Goal: Transaction & Acquisition: Purchase product/service

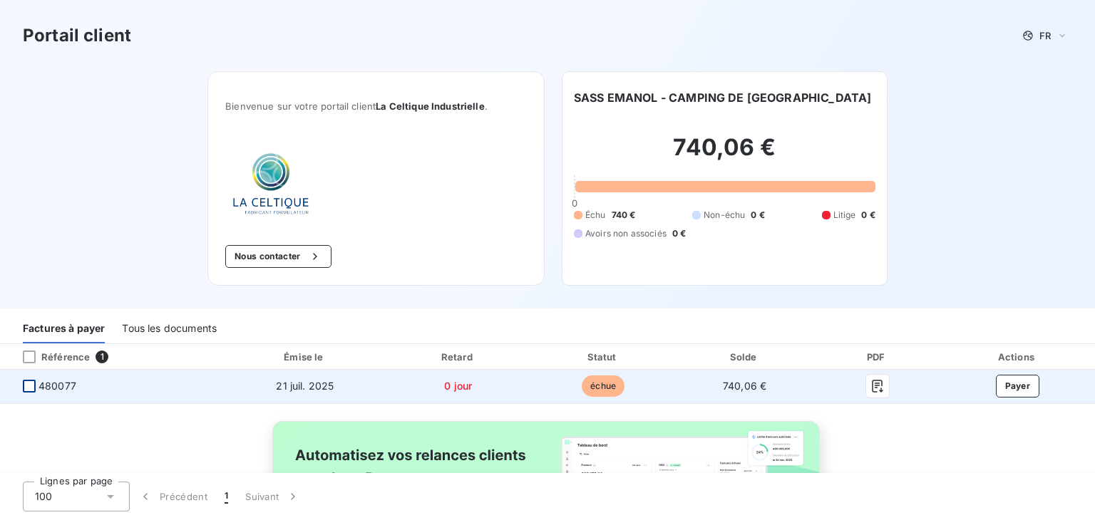
click at [32, 383] on div at bounding box center [29, 386] width 13 height 13
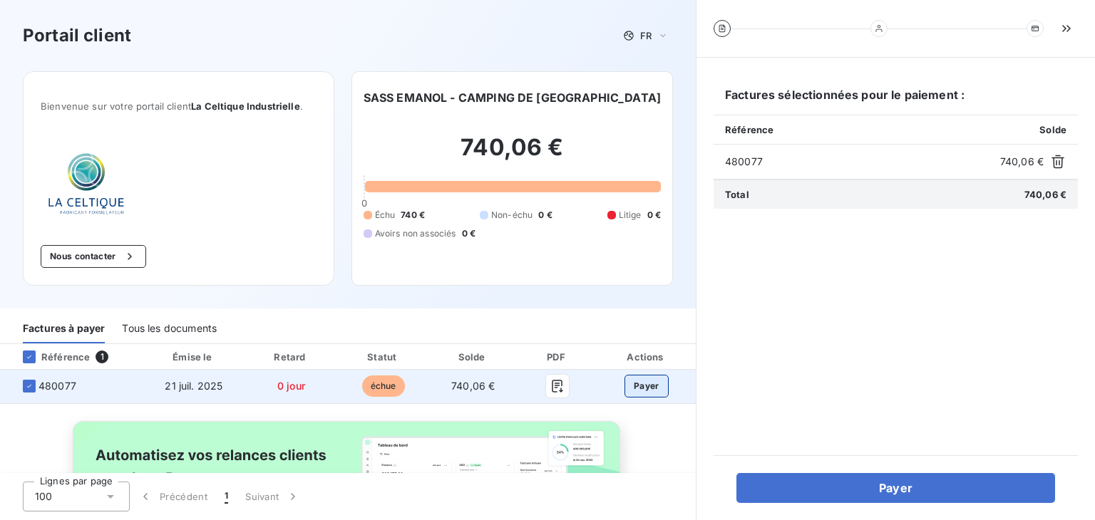
click at [636, 386] on button "Payer" at bounding box center [646, 386] width 44 height 23
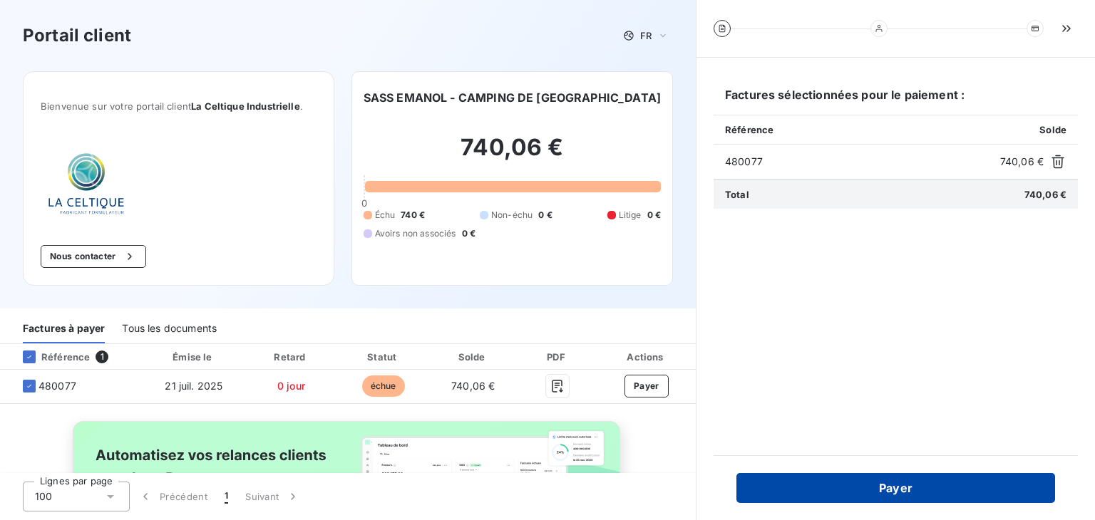
click at [872, 489] on button "Payer" at bounding box center [895, 488] width 319 height 30
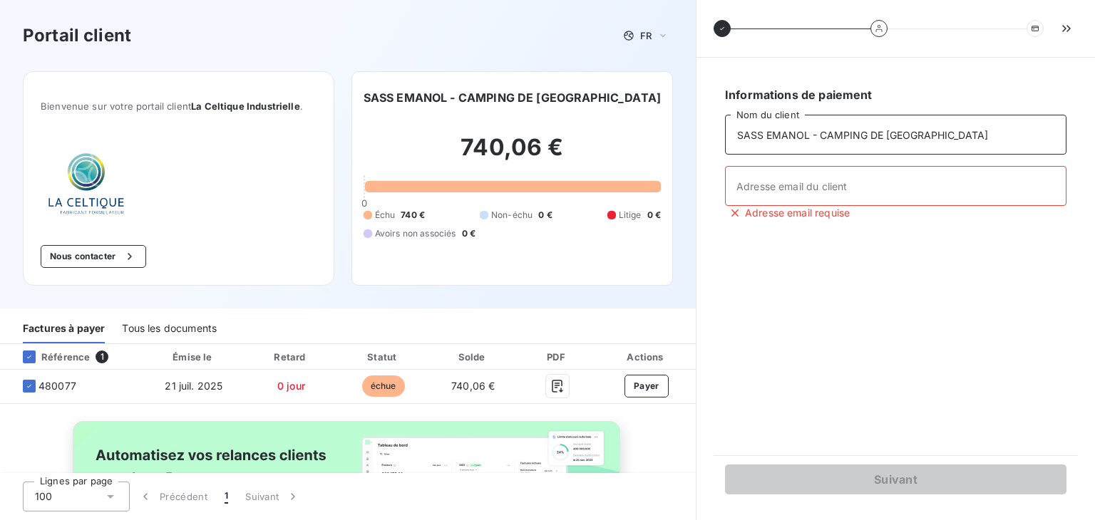
click at [761, 136] on input "SASS EMANOL - CAMPING DE [GEOGRAPHIC_DATA]" at bounding box center [895, 135] width 341 height 40
type input "SAS EMANOL - CAMPING DE LA TRYE"
click at [778, 184] on input "Adresse email du client" at bounding box center [895, 186] width 341 height 40
type input "[EMAIL_ADDRESS][DOMAIN_NAME]"
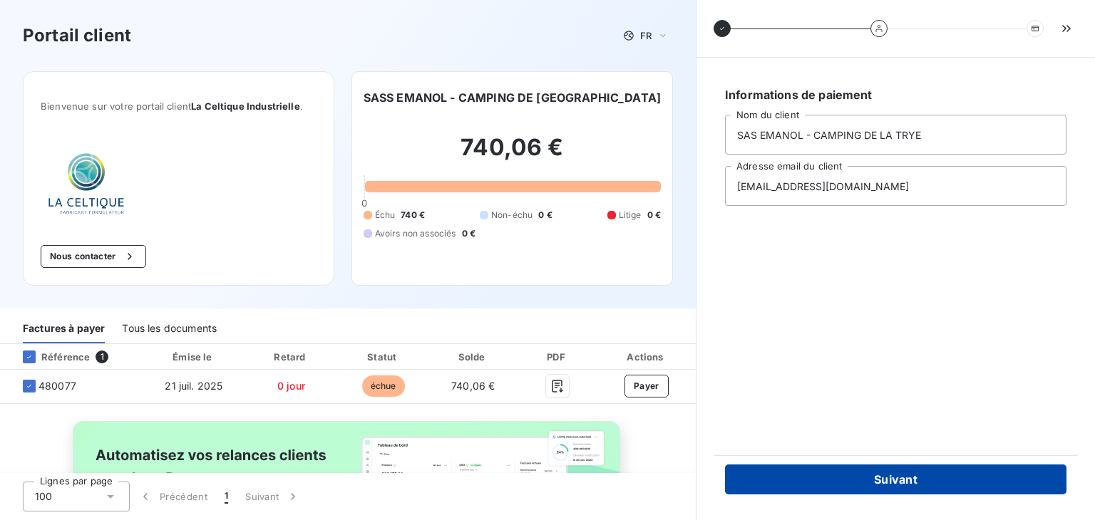
click at [889, 480] on button "Suivant" at bounding box center [895, 480] width 341 height 30
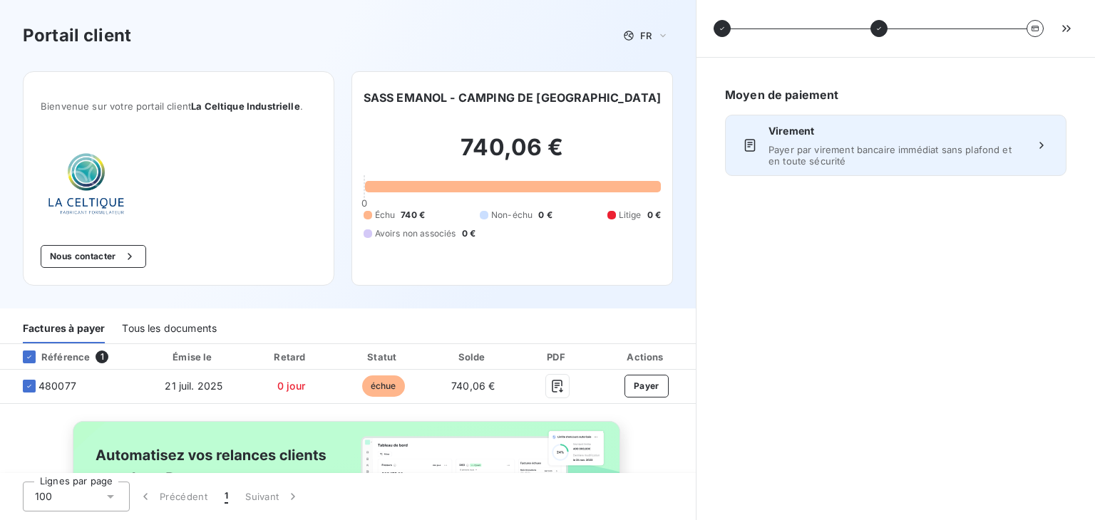
click at [918, 150] on span "Payer par virement bancaire immédiat sans plafond et en toute sécurité" at bounding box center [895, 155] width 254 height 23
